Goal: Check status

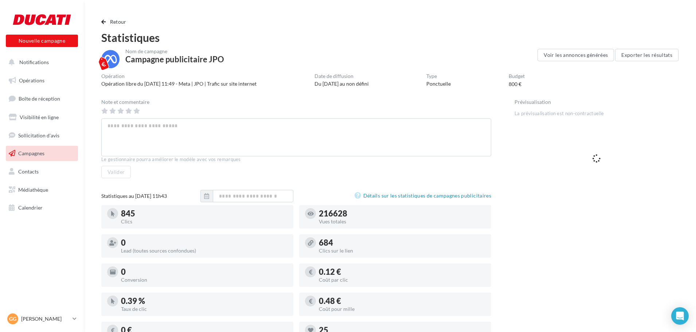
scroll to position [109, 0]
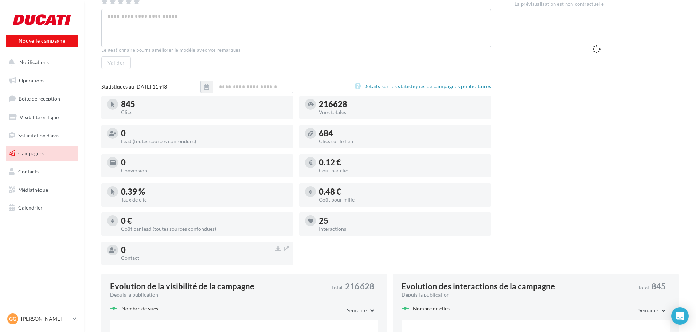
click at [43, 152] on span "Campagnes" at bounding box center [31, 153] width 26 height 6
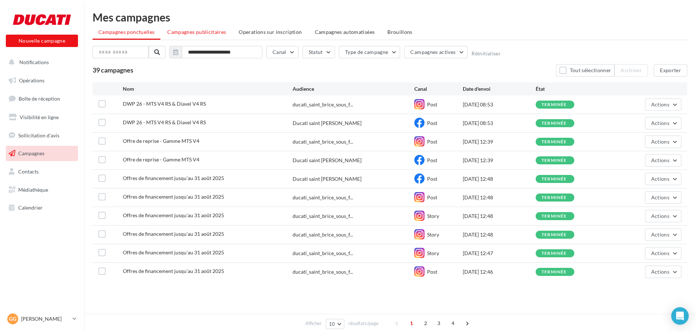
click at [204, 36] on li "Campagnes publicitaires" at bounding box center [196, 31] width 70 height 13
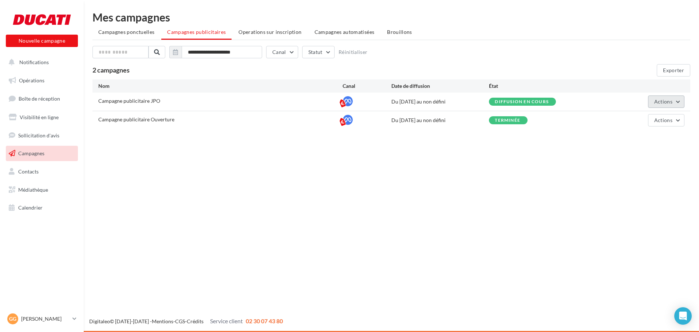
click at [680, 104] on button "Actions" at bounding box center [666, 101] width 36 height 12
click at [652, 135] on button "Voir les résultats" at bounding box center [648, 137] width 73 height 19
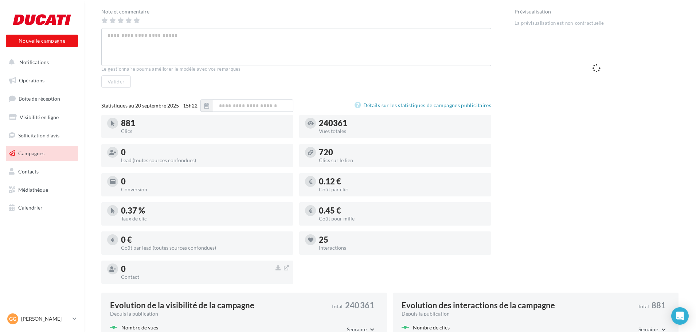
scroll to position [39, 0]
